Goal: Information Seeking & Learning: Learn about a topic

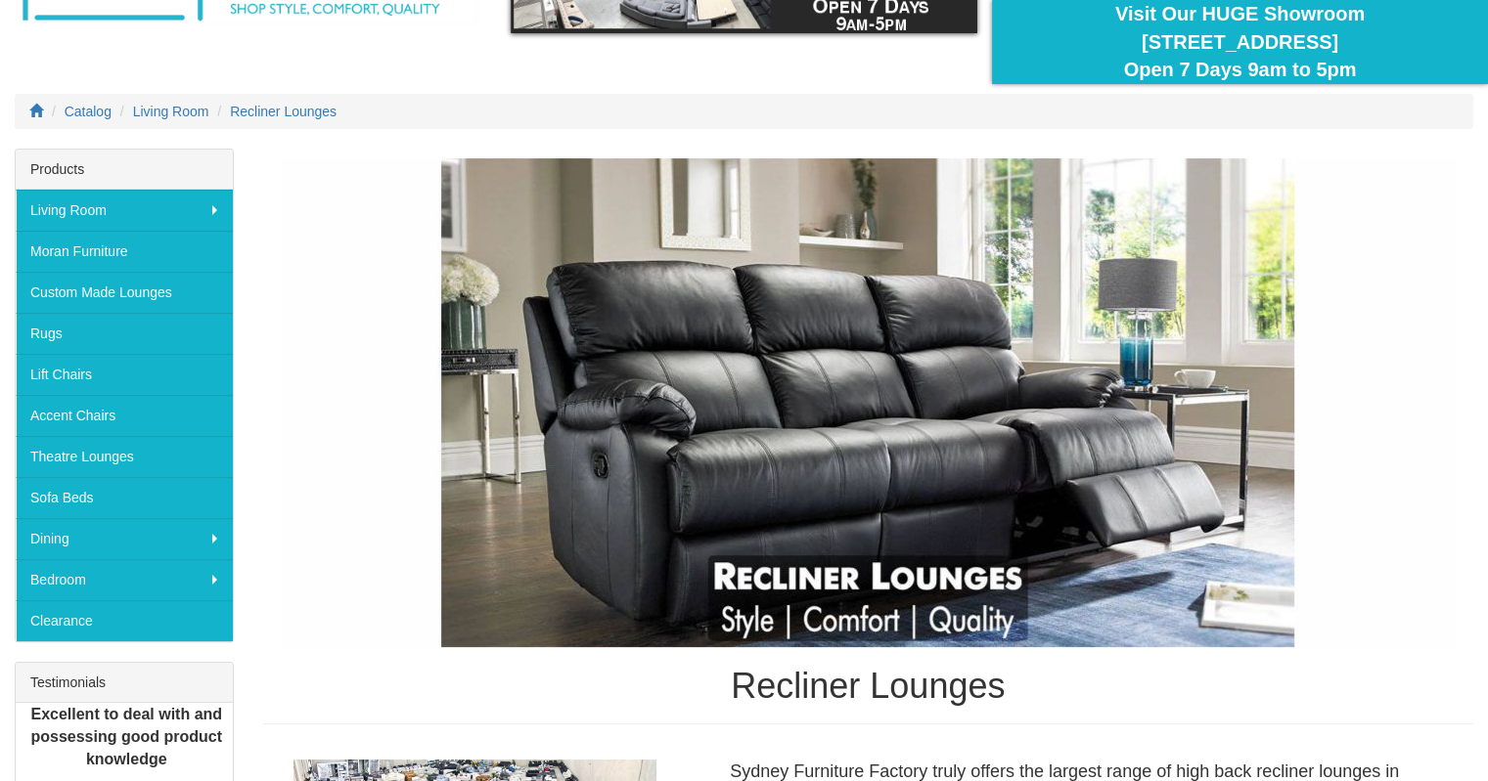
scroll to position [196, 0]
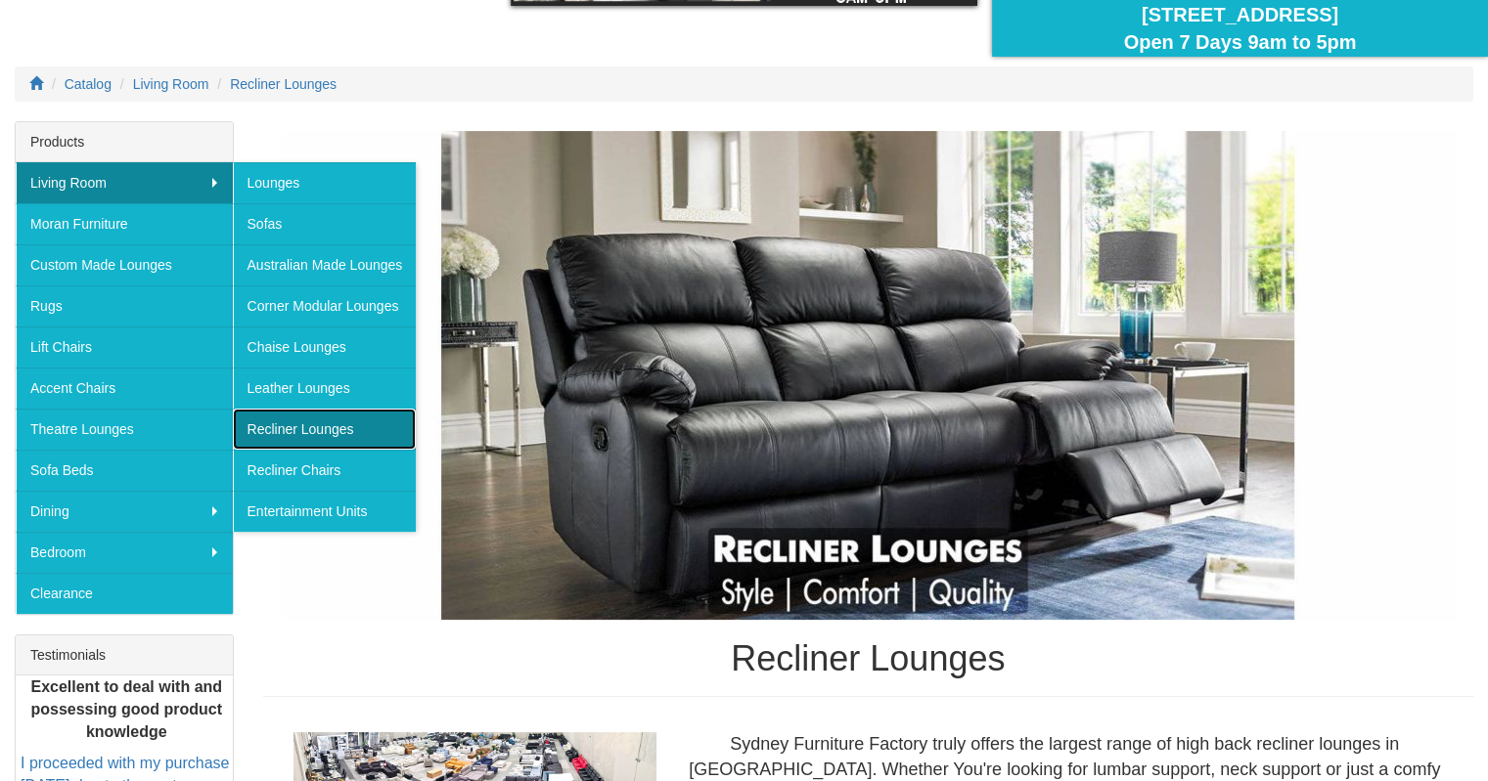
click at [287, 425] on link "Recliner Lounges" at bounding box center [325, 429] width 184 height 41
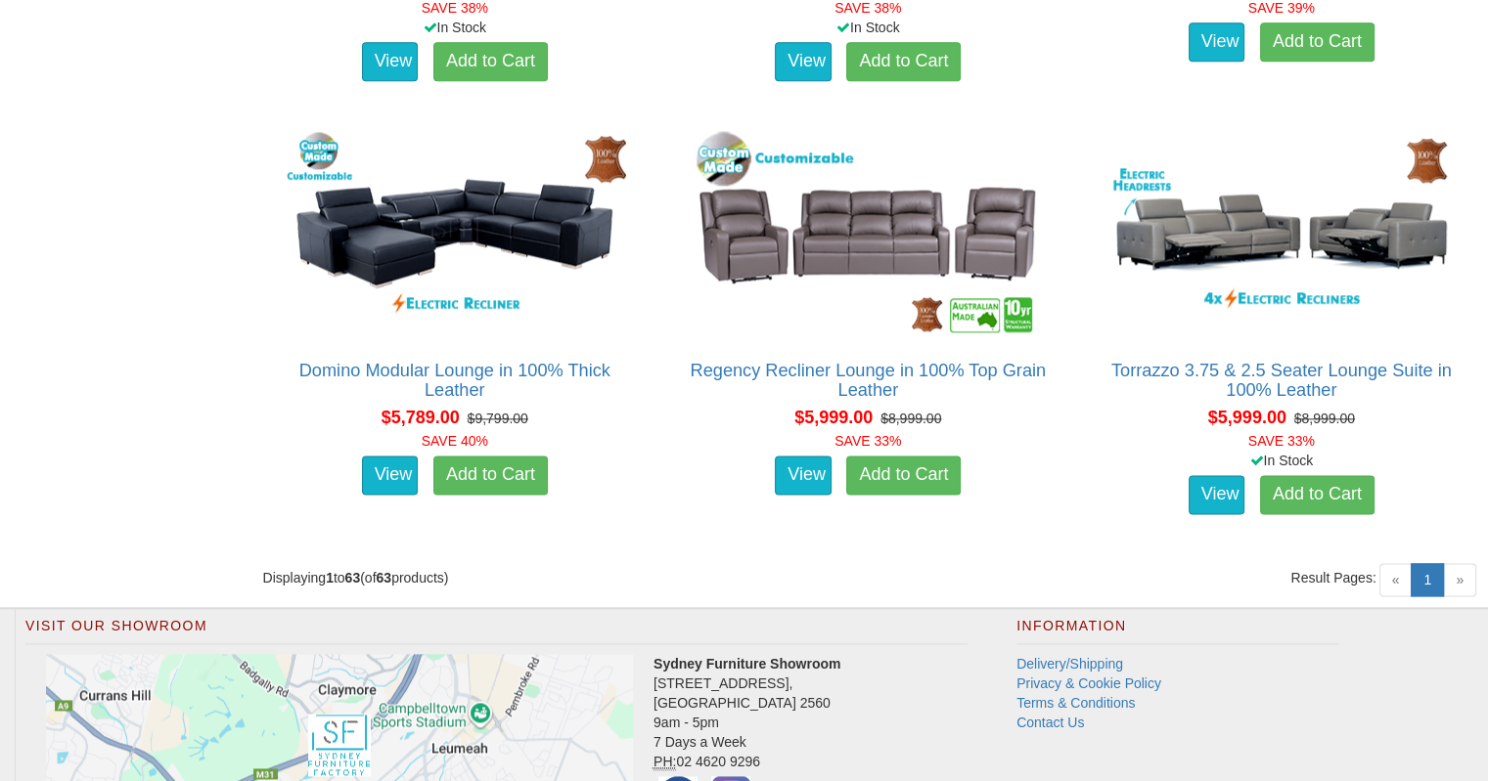
scroll to position [9976, 0]
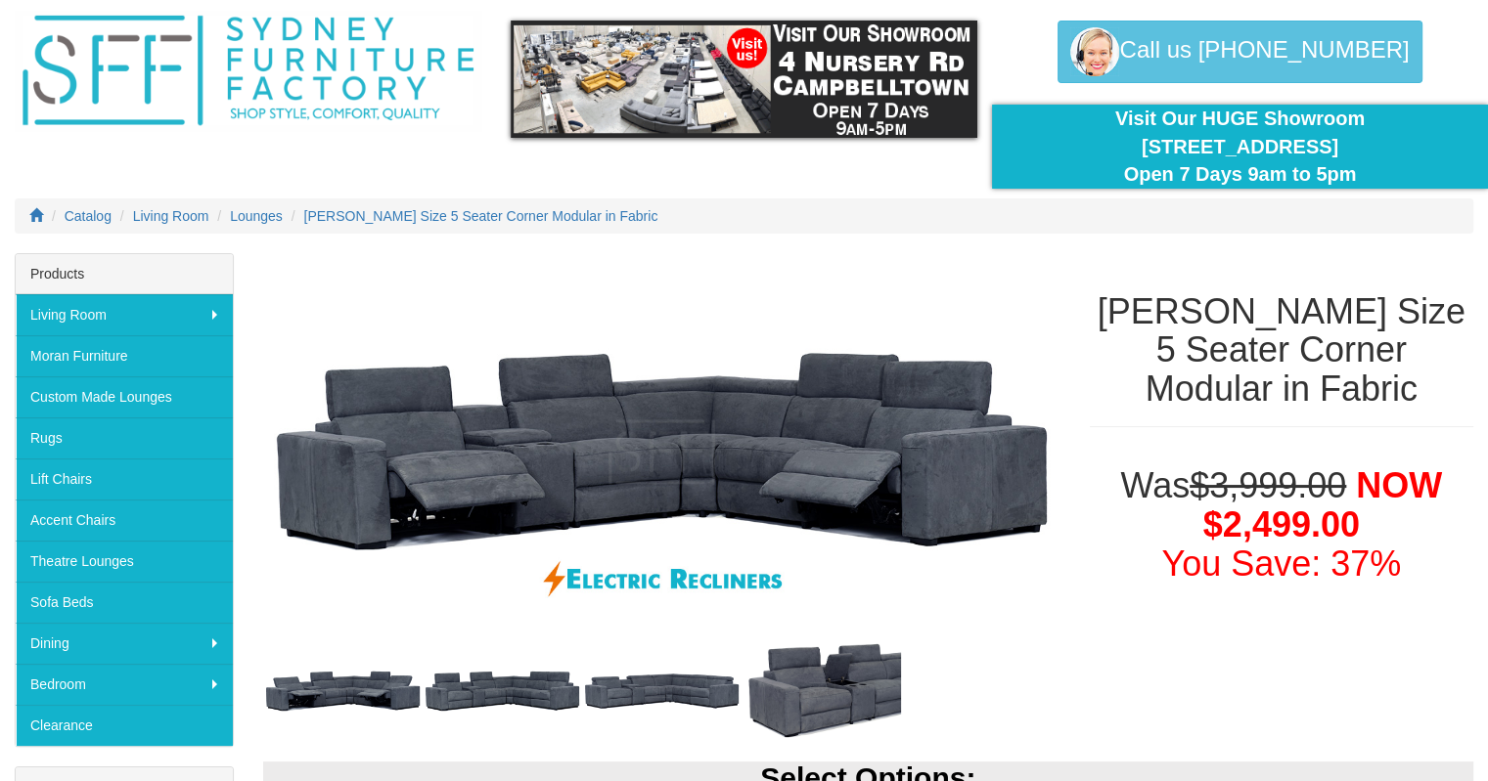
scroll to position [98, 0]
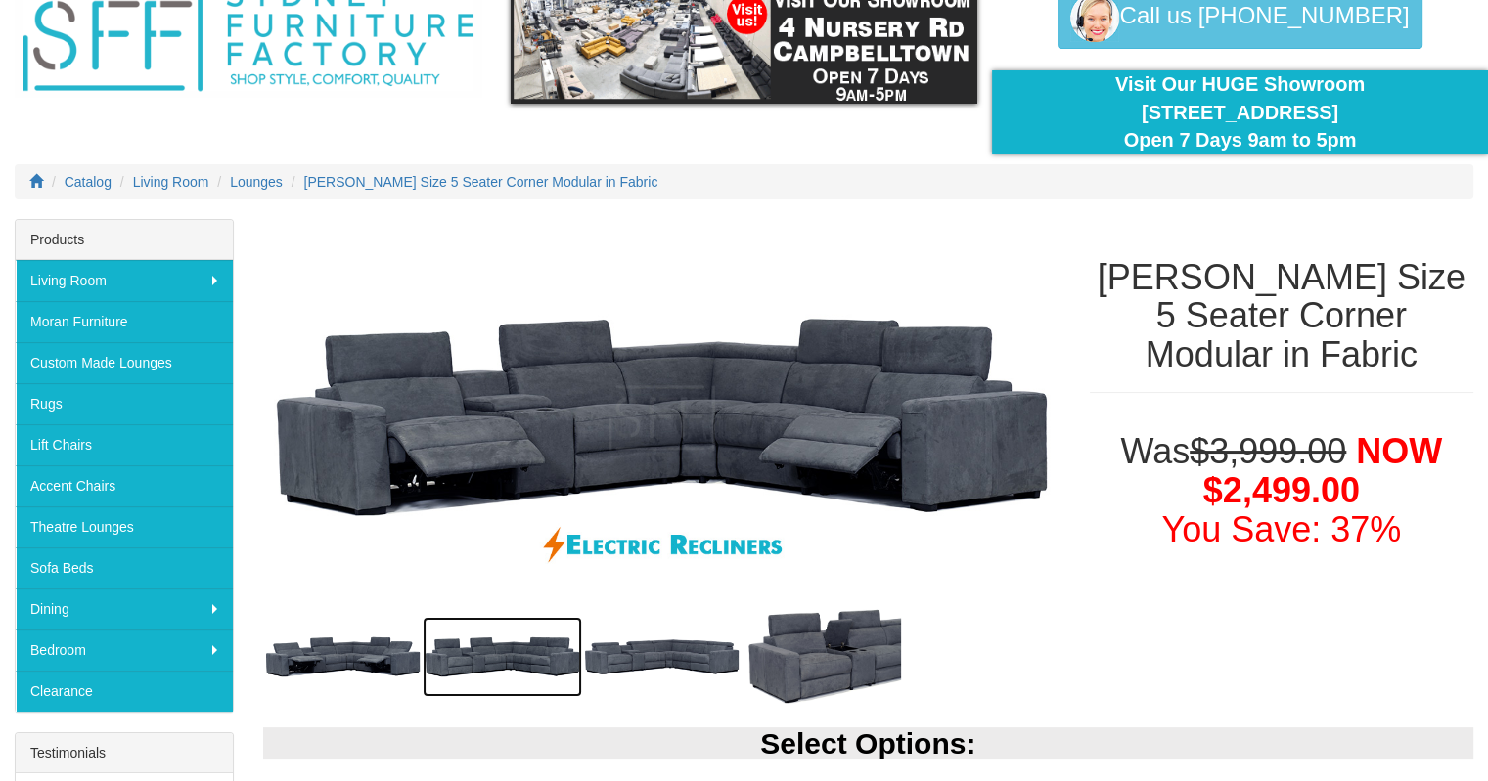
click at [470, 656] on img at bounding box center [502, 657] width 159 height 80
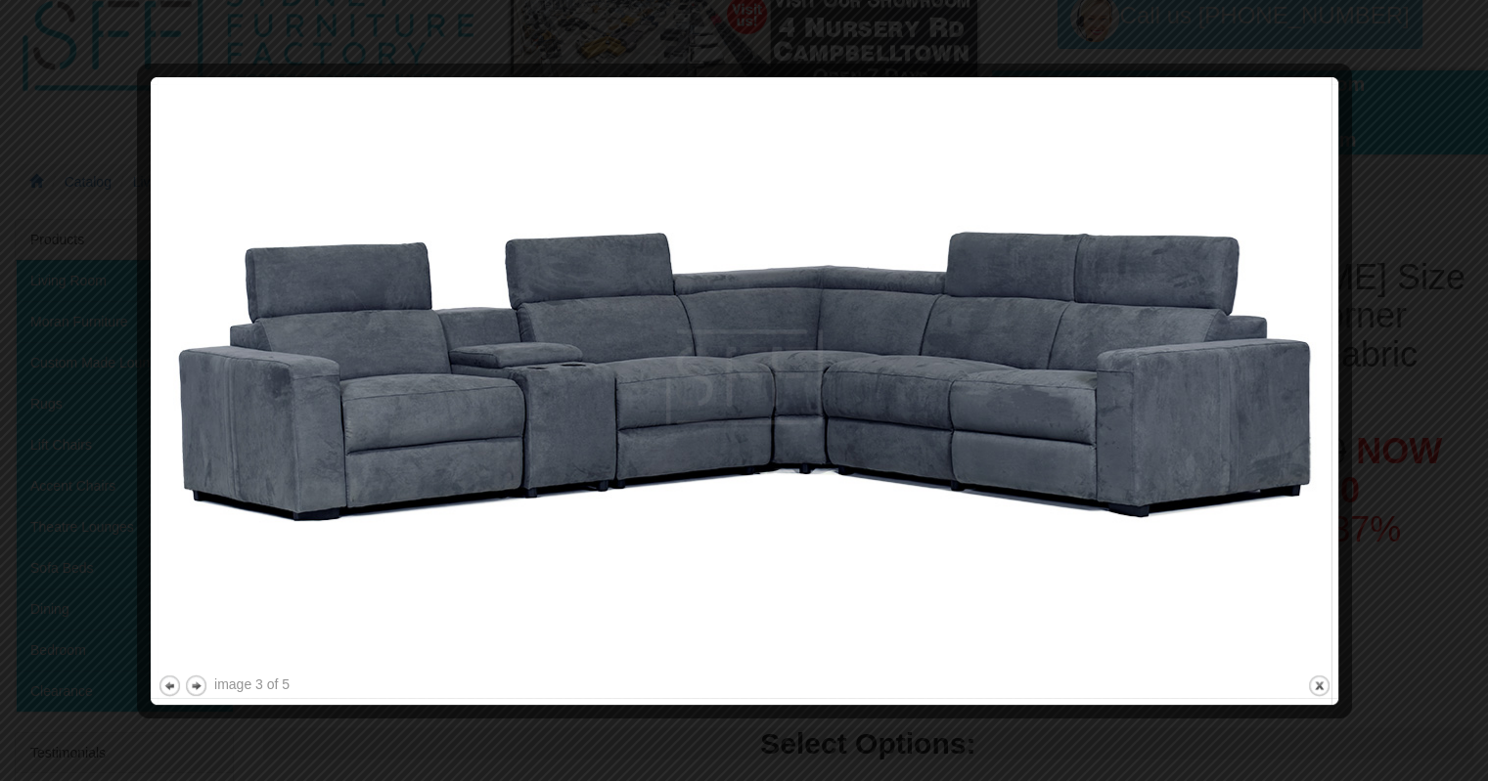
click at [1373, 136] on div at bounding box center [744, 390] width 1488 height 781
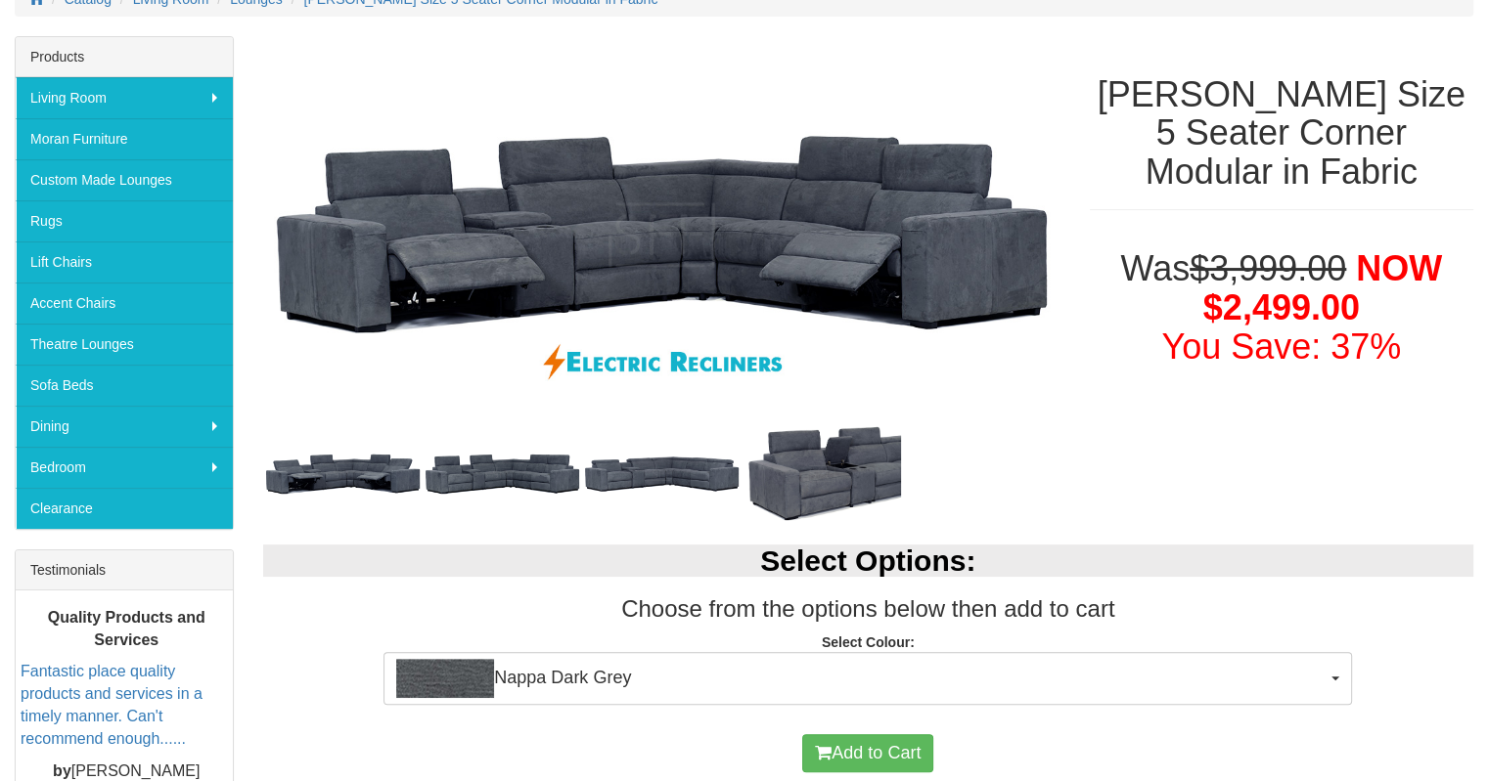
scroll to position [0, 0]
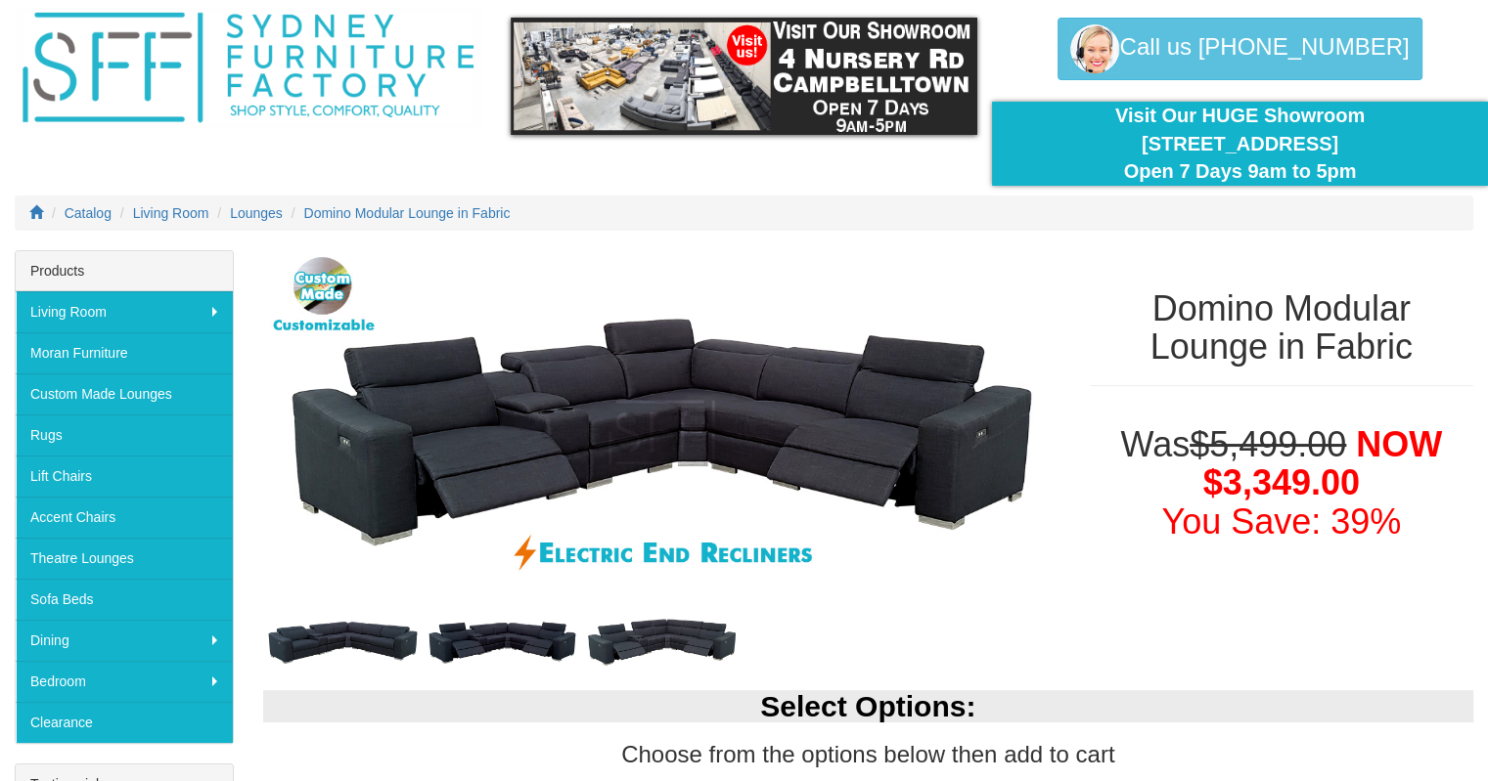
scroll to position [98, 0]
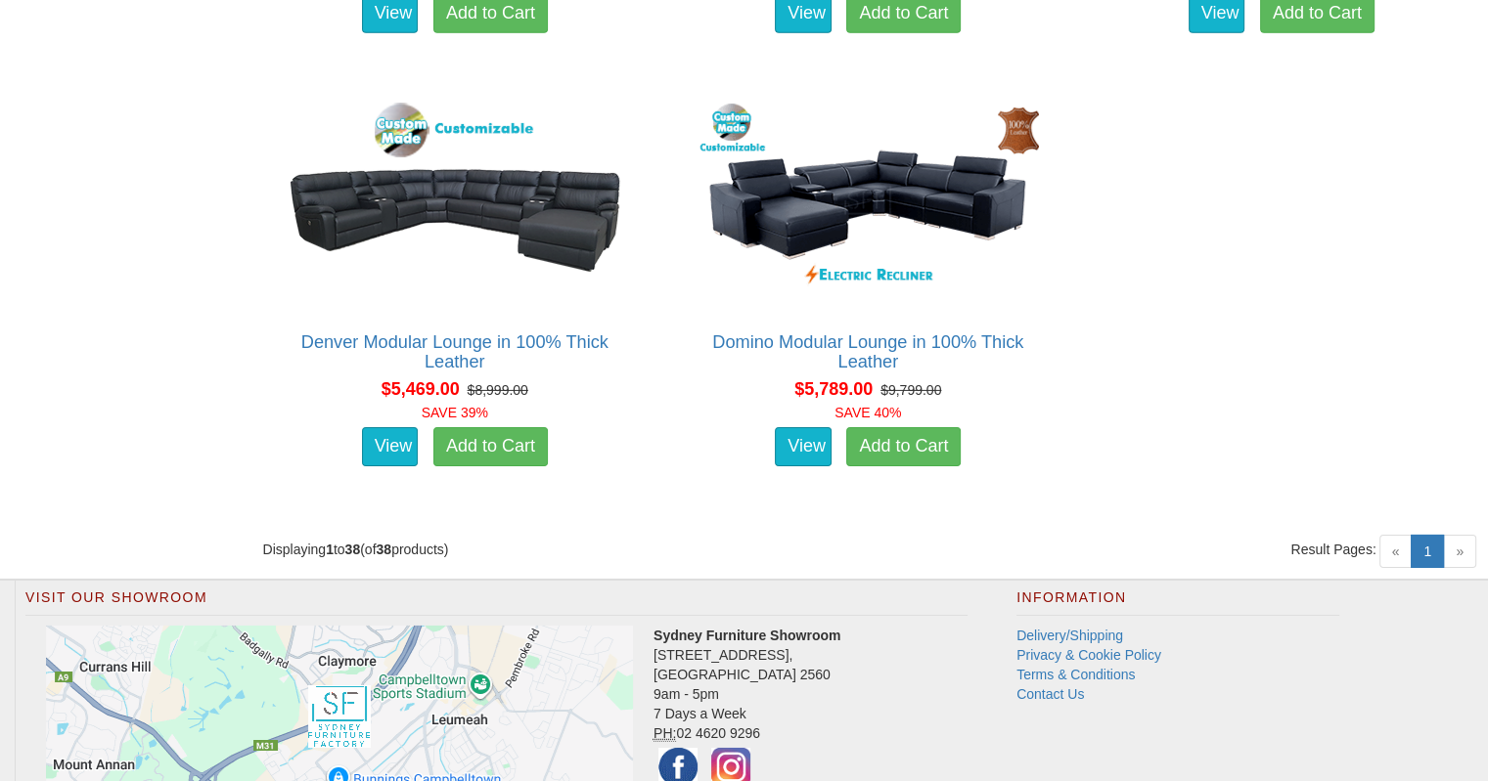
scroll to position [6357, 0]
